Goal: Information Seeking & Learning: Learn about a topic

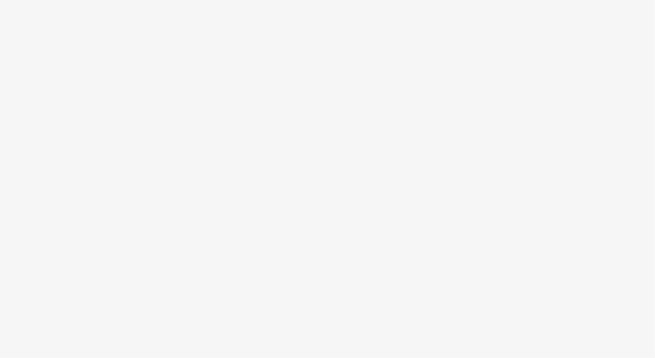
click at [434, 254] on body at bounding box center [327, 179] width 655 height 358
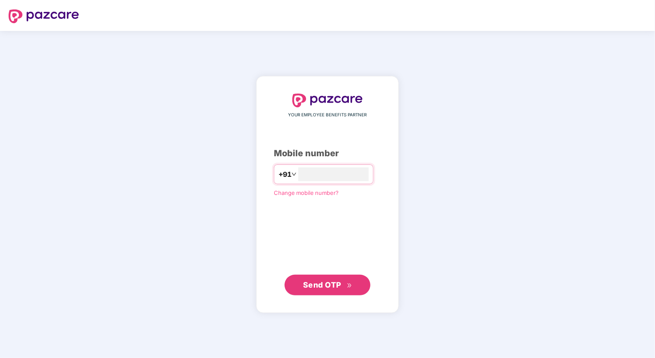
type input "**********"
click at [328, 282] on span "Send OTP" at bounding box center [322, 284] width 38 height 9
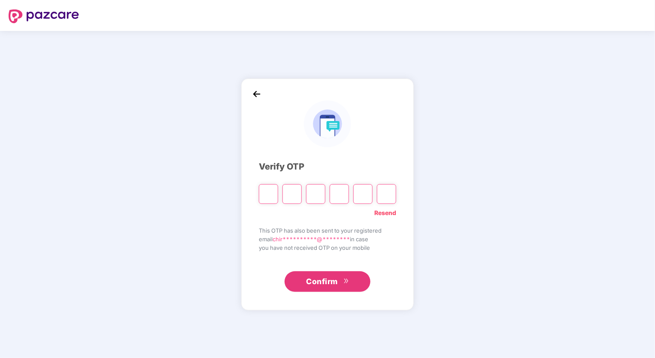
type input "*"
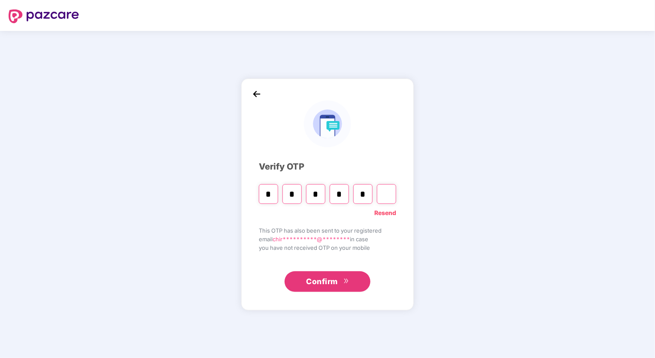
type input "*"
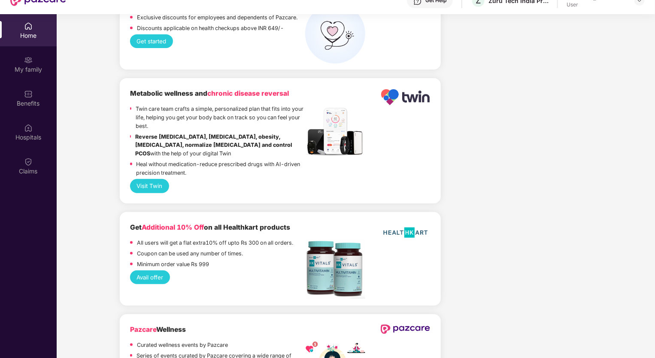
scroll to position [48, 0]
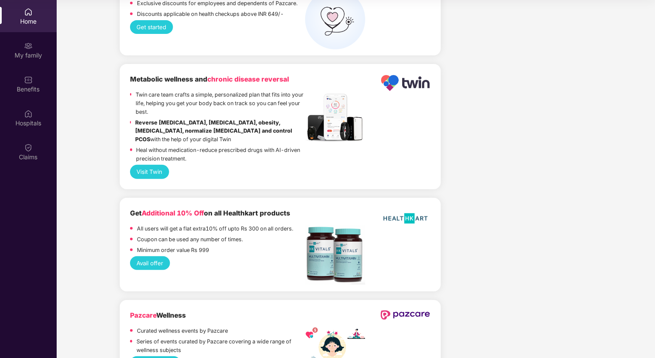
drag, startPoint x: 654, startPoint y: 330, endPoint x: 656, endPoint y: 317, distance: 13.1
click at [655, 310] on html "Get Pazcare mobile app for all your employee benefits need Download Now Get Hel…" at bounding box center [327, 131] width 655 height 358
drag, startPoint x: 654, startPoint y: 312, endPoint x: 656, endPoint y: 242, distance: 70.0
click at [655, 242] on html "Get Pazcare mobile app for all your employee benefits need Download Now Get Hel…" at bounding box center [327, 131] width 655 height 358
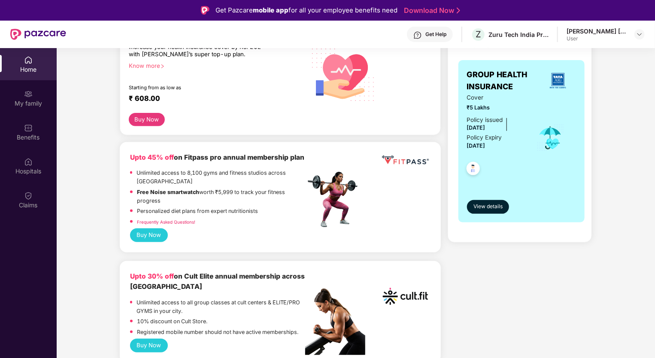
scroll to position [127, 0]
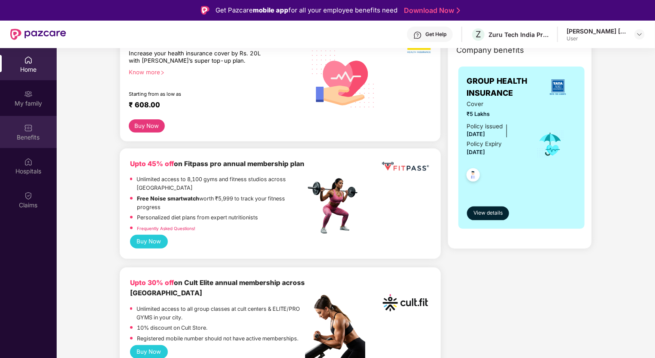
click at [40, 138] on div "Benefits" at bounding box center [28, 137] width 57 height 9
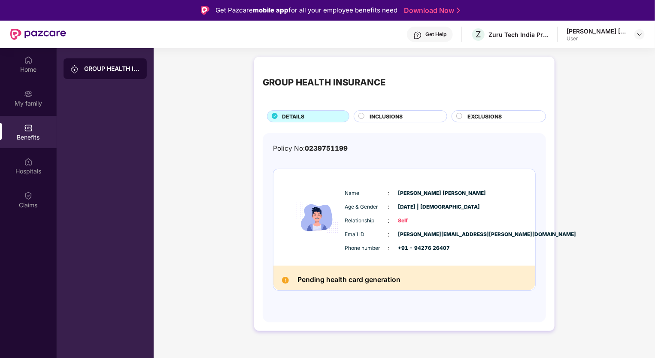
click at [416, 116] on div "INCLUSIONS" at bounding box center [404, 116] width 77 height 9
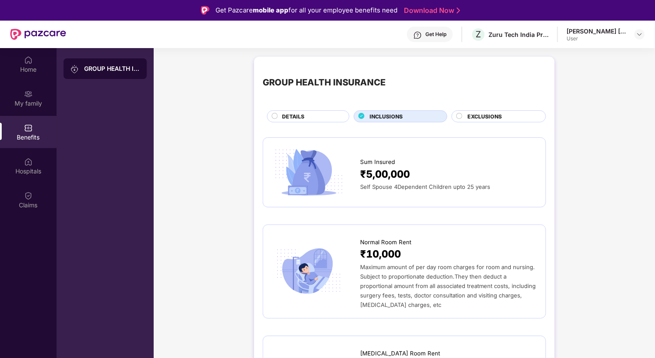
click at [654, 93] on div "Home My family Benefits Hospitals Claims GROUP HEALTH INSURANCE GROUP HEALTH IN…" at bounding box center [327, 227] width 655 height 358
click at [489, 111] on div "EXCLUSIONS" at bounding box center [499, 116] width 94 height 12
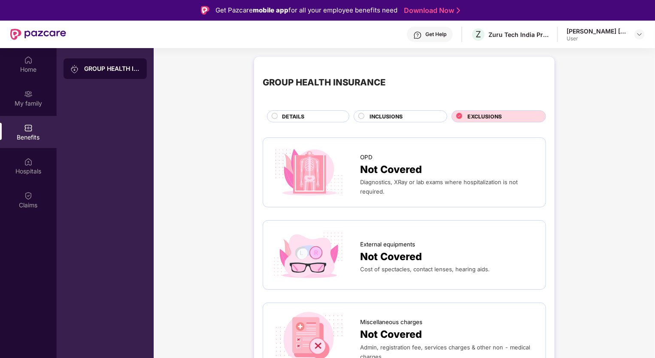
drag, startPoint x: 654, startPoint y: 80, endPoint x: 654, endPoint y: 88, distance: 8.6
drag, startPoint x: 654, startPoint y: 88, endPoint x: 654, endPoint y: 97, distance: 8.6
click at [654, 97] on div "Home My family Benefits Hospitals Claims GROUP HEALTH INSURANCE GROUP HEALTH IN…" at bounding box center [327, 227] width 655 height 358
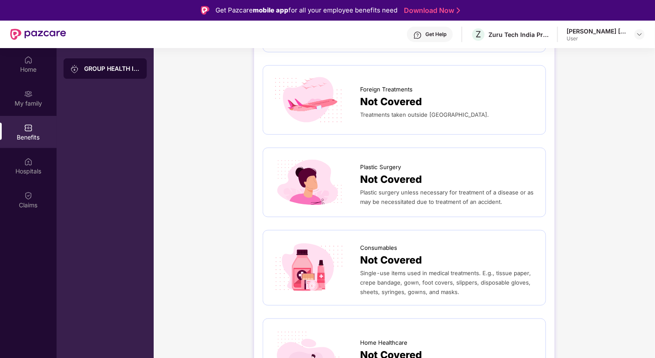
scroll to position [417, 0]
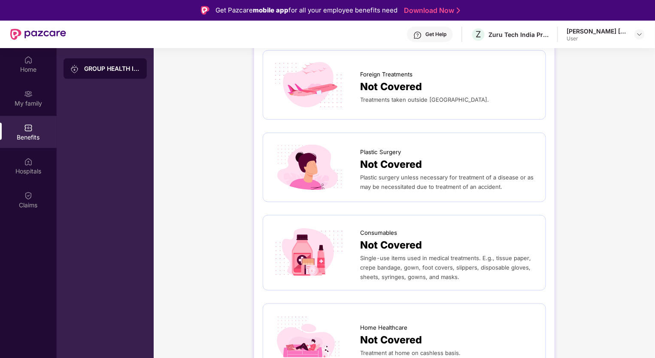
drag, startPoint x: 654, startPoint y: 301, endPoint x: 655, endPoint y: 323, distance: 22.8
click at [655, 323] on div "Home My family Benefits Hospitals Claims GROUP HEALTH INSURANCE GROUP HEALTH IN…" at bounding box center [327, 227] width 655 height 358
click at [21, 63] on div "Home" at bounding box center [28, 64] width 57 height 32
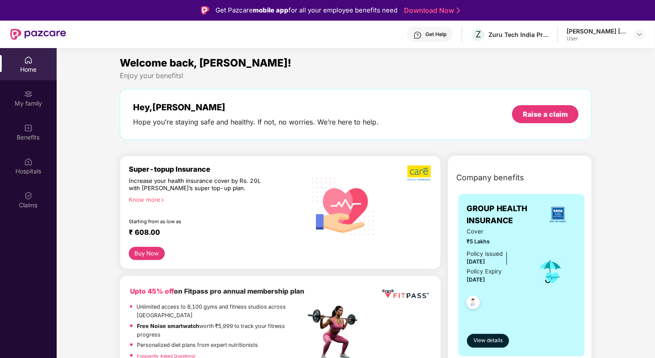
drag, startPoint x: 654, startPoint y: 65, endPoint x: 654, endPoint y: 69, distance: 4.3
click at [654, 69] on div "Home My family Benefits Hospitals Claims Welcome back, [PERSON_NAME]! Enjoy you…" at bounding box center [327, 227] width 655 height 358
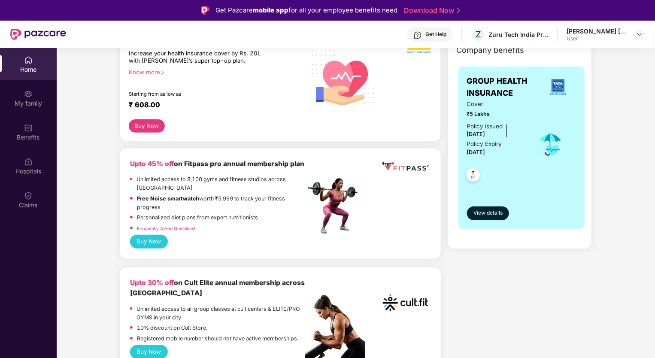
scroll to position [130, 0]
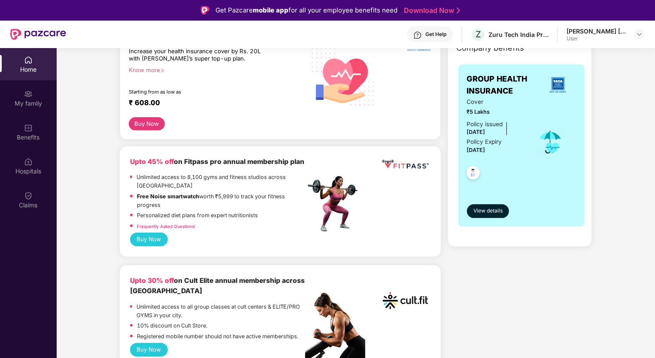
click at [161, 243] on button "Buy Now" at bounding box center [149, 240] width 38 height 14
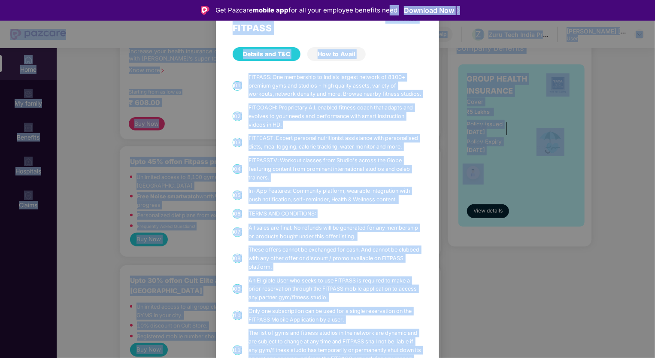
drag, startPoint x: 510, startPoint y: 52, endPoint x: 381, endPoint y: 9, distance: 135.3
click at [381, 9] on body "Get Pazcare mobile app for all your employee benefits need Download Now Get Hel…" at bounding box center [327, 179] width 655 height 358
click at [176, 40] on div "FITPASS Details and T&C How to Avail 01 FITPASS: One membership to India’s larg…" at bounding box center [327, 179] width 655 height 358
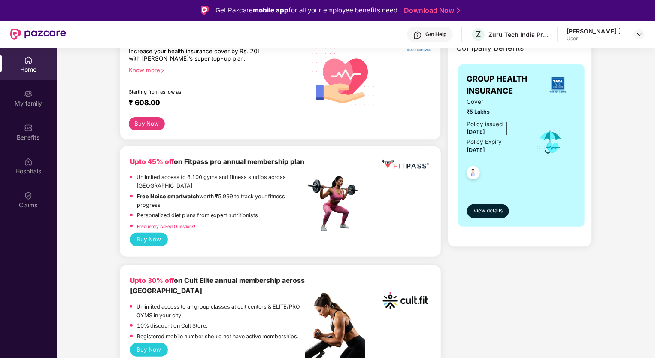
click at [655, 106] on div "Home My family Benefits Hospitals Claims Welcome back, [PERSON_NAME]! Enjoy you…" at bounding box center [327, 227] width 655 height 358
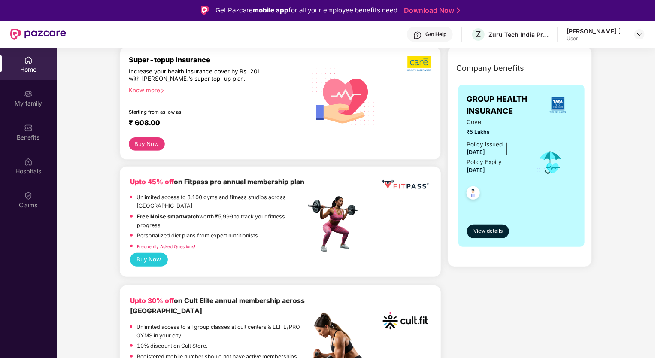
scroll to position [105, 0]
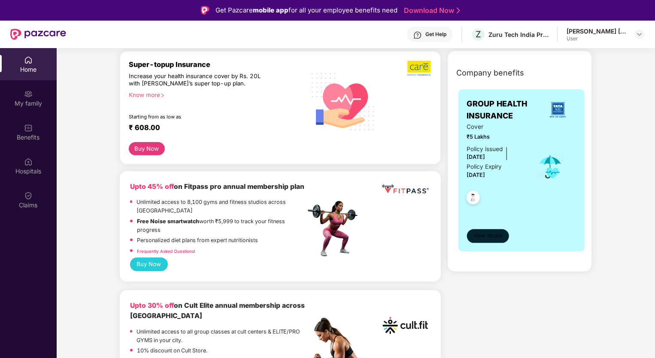
click at [486, 238] on span "View details" at bounding box center [488, 236] width 29 height 8
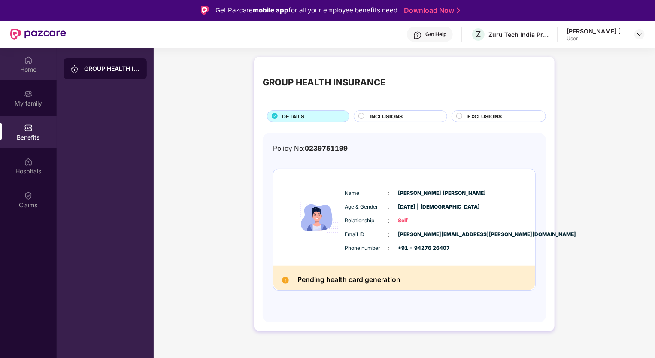
click at [30, 70] on div "Home" at bounding box center [28, 69] width 57 height 9
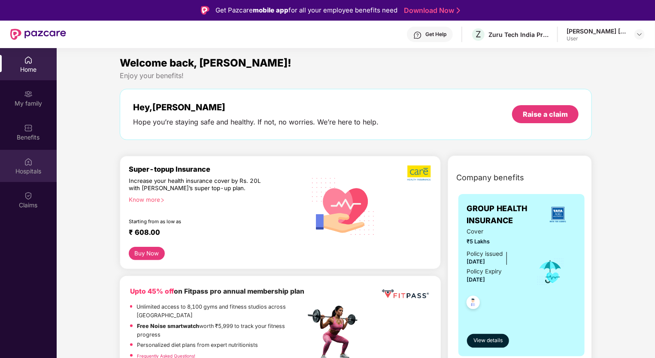
click at [31, 164] on img at bounding box center [28, 162] width 9 height 9
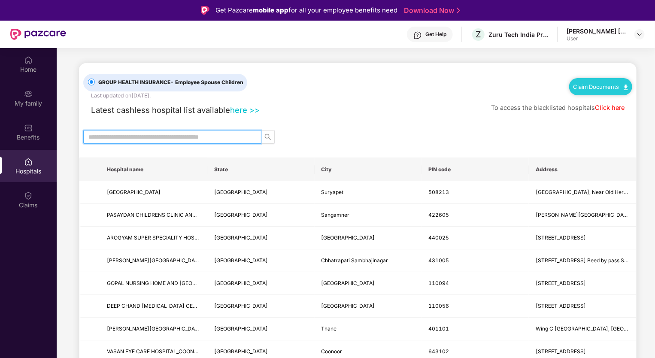
click at [149, 136] on input "text" at bounding box center [168, 136] width 161 height 9
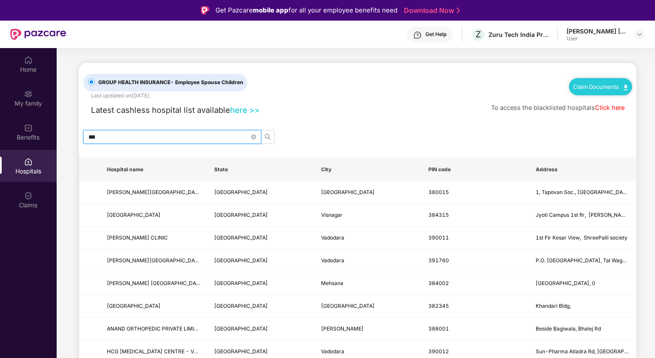
type input "***"
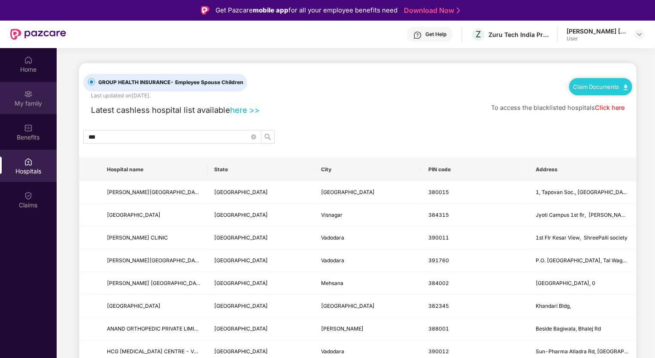
click at [43, 92] on div "My family" at bounding box center [28, 98] width 57 height 32
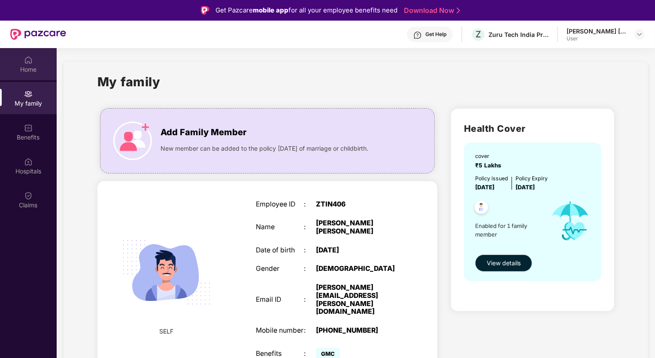
click at [34, 70] on div "Home" at bounding box center [28, 69] width 57 height 9
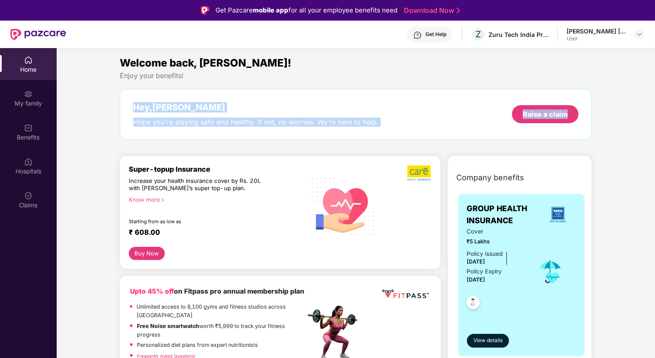
drag, startPoint x: 654, startPoint y: 80, endPoint x: 656, endPoint y: 89, distance: 9.6
click at [655, 89] on html "Get Pazcare mobile app for all your employee benefits need Download Now Get Hel…" at bounding box center [327, 179] width 655 height 358
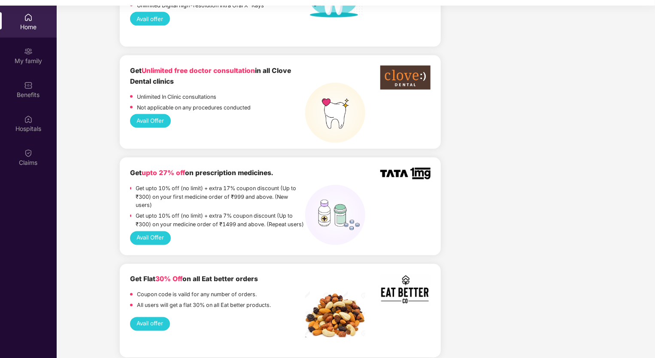
scroll to position [48, 0]
